Goal: Task Accomplishment & Management: Manage account settings

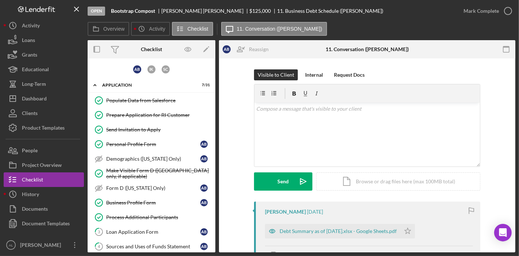
scroll to position [161, 0]
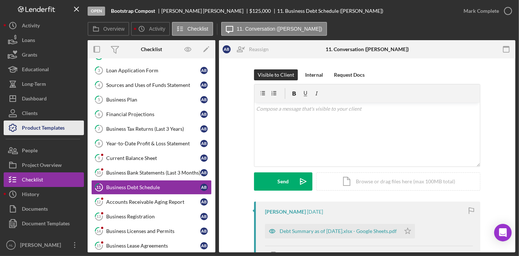
click at [54, 130] on div "Product Templates" at bounding box center [43, 128] width 43 height 16
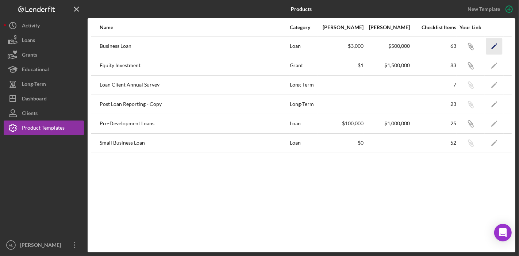
click at [489, 48] on icon "Icon/Edit" at bounding box center [494, 46] width 16 height 16
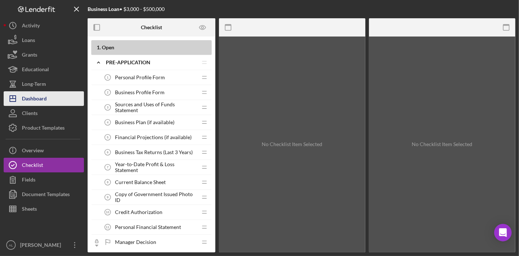
click at [45, 99] on div "Dashboard" at bounding box center [34, 99] width 25 height 16
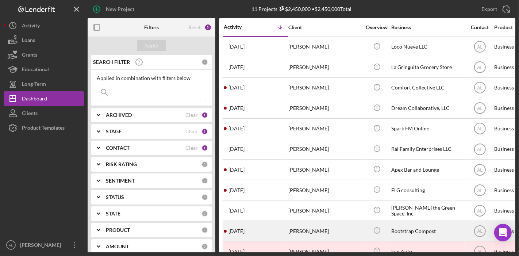
click at [313, 228] on div "[PERSON_NAME]" at bounding box center [324, 230] width 73 height 19
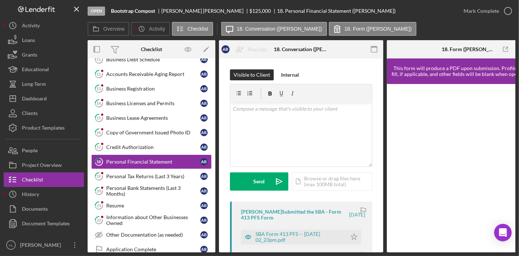
scroll to position [290, 0]
drag, startPoint x: 212, startPoint y: 158, endPoint x: 212, endPoint y: 142, distance: 16.1
click at [212, 142] on div "Populate Data from Salesforce Populate Data from Salesforce Prepare Application…" at bounding box center [152, 31] width 128 height 456
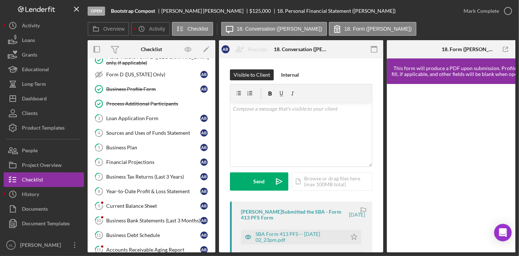
scroll to position [116, 0]
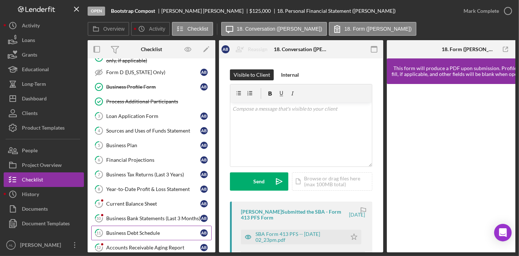
click at [120, 230] on div "Business Debt Schedule" at bounding box center [153, 233] width 94 height 6
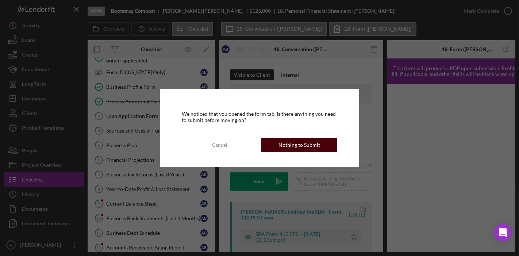
click at [313, 145] on div "Nothing to Submit" at bounding box center [299, 145] width 42 height 15
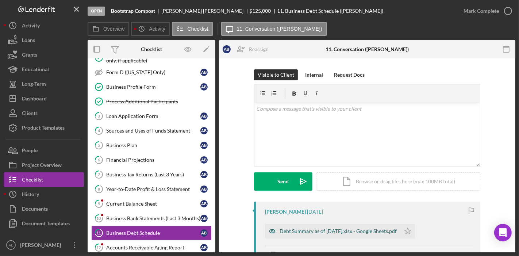
click at [348, 231] on div "Debt Summary as of [DATE].xlsx - Google Sheets.pdf" at bounding box center [337, 231] width 117 height 6
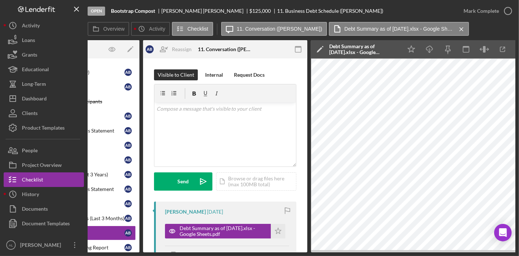
scroll to position [0, 90]
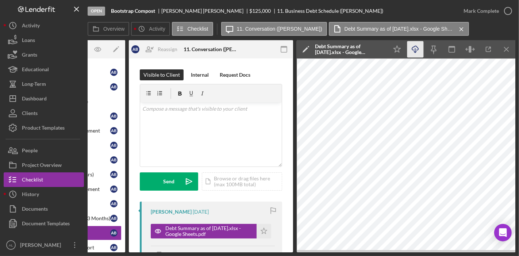
click at [418, 51] on icon "Icon/Download" at bounding box center [415, 49] width 16 height 16
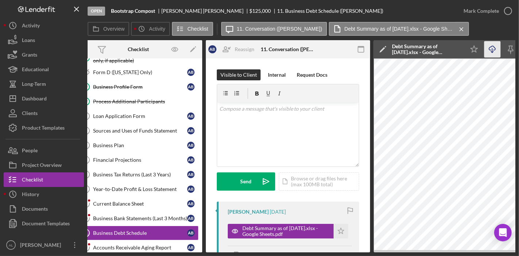
scroll to position [0, 0]
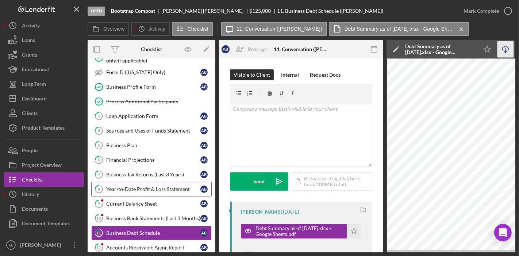
click at [174, 187] on div "Year-to-Date Profit & Loss Statement" at bounding box center [153, 189] width 94 height 6
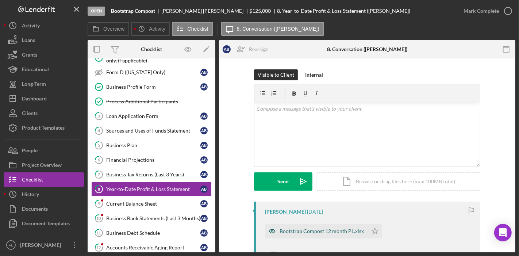
click at [320, 230] on div "Bootstrap Compost 12 month PL.xlsx" at bounding box center [321, 231] width 84 height 6
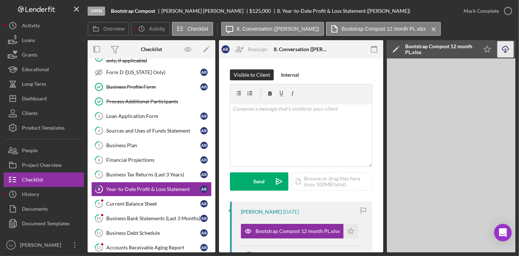
click at [507, 49] on icon "button" at bounding box center [505, 48] width 6 height 4
click at [507, 53] on icon "Icon/Download" at bounding box center [505, 49] width 16 height 16
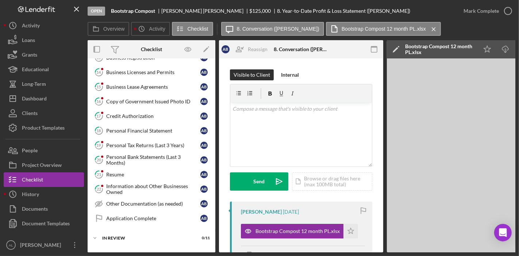
scroll to position [321, 0]
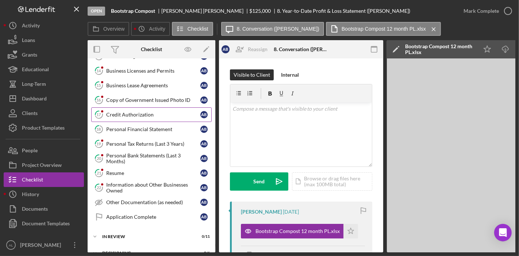
click at [141, 113] on link "17 Credit Authorization A B" at bounding box center [151, 114] width 120 height 15
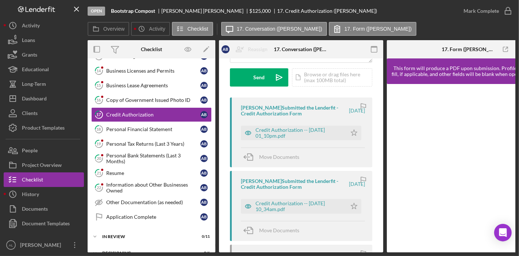
scroll to position [106, 0]
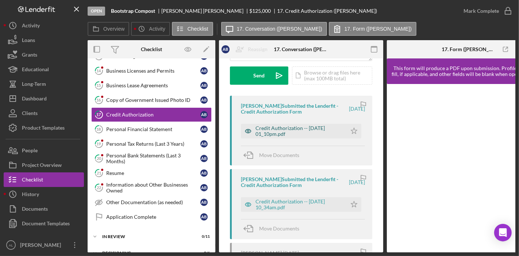
click at [250, 129] on icon "button" at bounding box center [248, 131] width 15 height 15
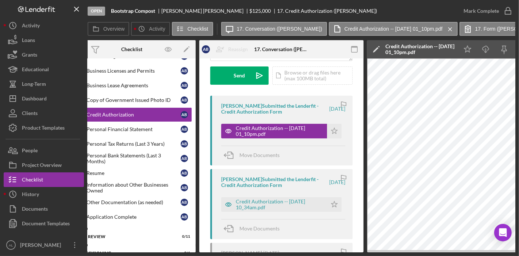
scroll to position [0, 17]
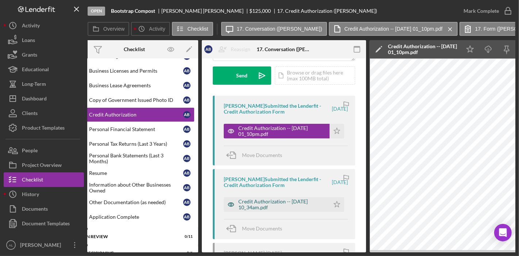
click at [230, 204] on icon "button" at bounding box center [231, 205] width 2 height 2
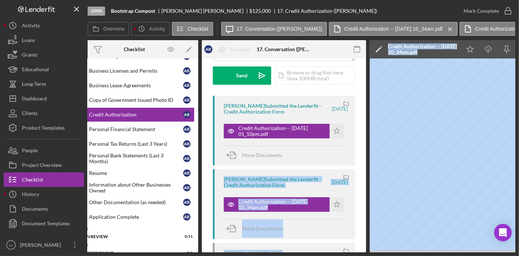
drag, startPoint x: 366, startPoint y: 149, endPoint x: 369, endPoint y: 162, distance: 13.8
click at [1, 92] on div "Open Bootstrap Compost [PERSON_NAME] $125,000 $125,000 17. Credit Authorization…" at bounding box center [259, 128] width 519 height 256
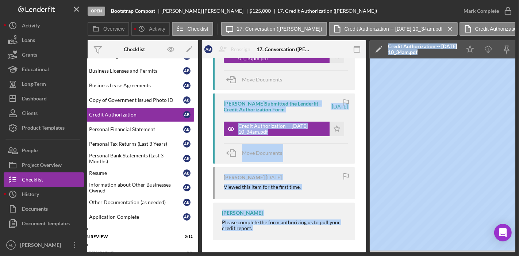
scroll to position [185, 0]
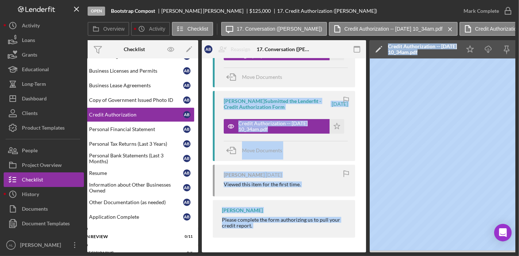
click at [347, 231] on div "[PERSON_NAME] Please complete the form authorizing us to pull your credit repor…" at bounding box center [284, 219] width 142 height 38
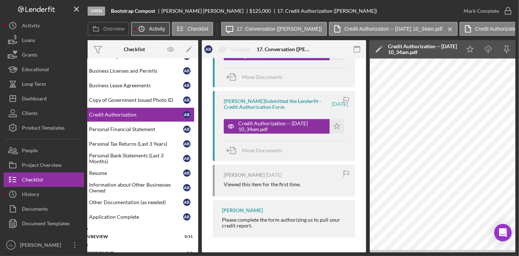
click at [149, 31] on label "Activity" at bounding box center [157, 29] width 16 height 6
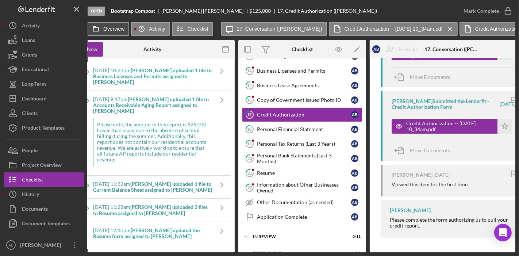
click at [121, 30] on label "Overview" at bounding box center [113, 29] width 21 height 6
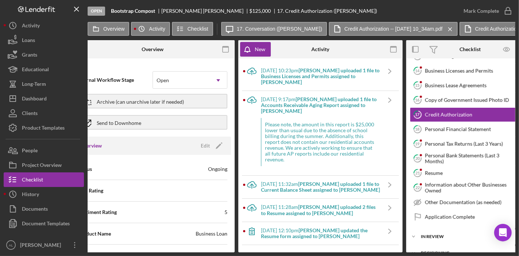
scroll to position [0, 0]
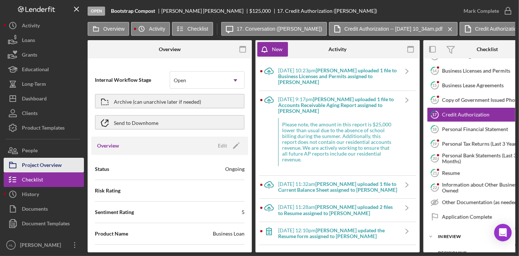
click at [49, 164] on div "Project Overview" at bounding box center [42, 166] width 40 height 16
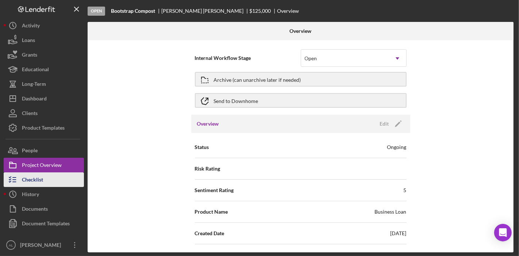
click at [45, 177] on button "Checklist" at bounding box center [44, 179] width 80 height 15
